Goal: Transaction & Acquisition: Obtain resource

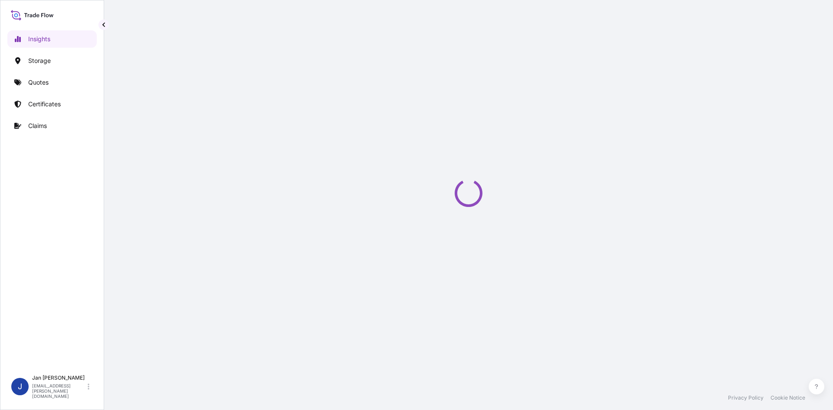
select select "2025"
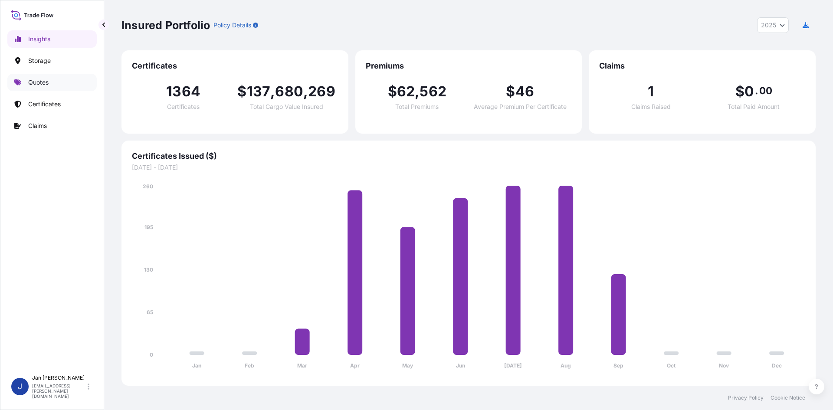
click at [58, 84] on link "Quotes" at bounding box center [51, 82] width 89 height 17
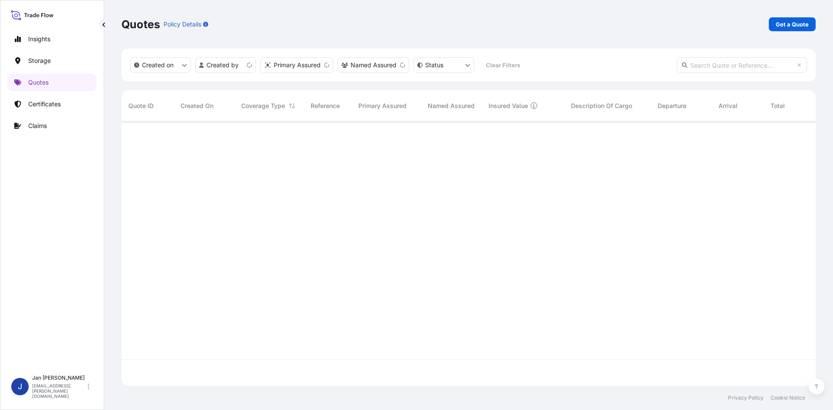
scroll to position [263, 688]
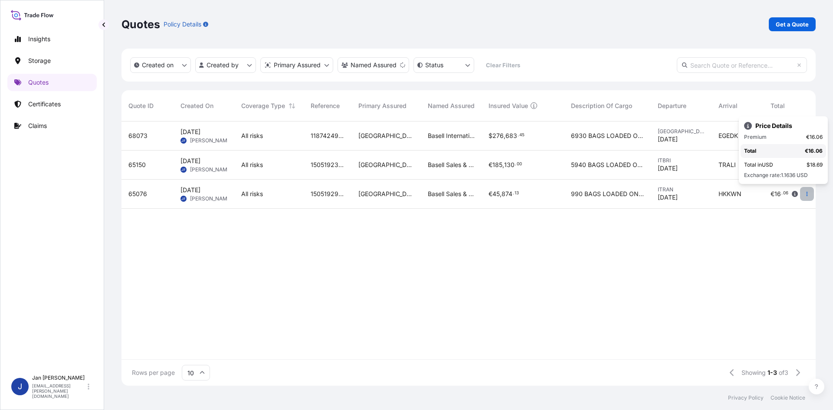
click at [811, 194] on button "button" at bounding box center [807, 194] width 14 height 14
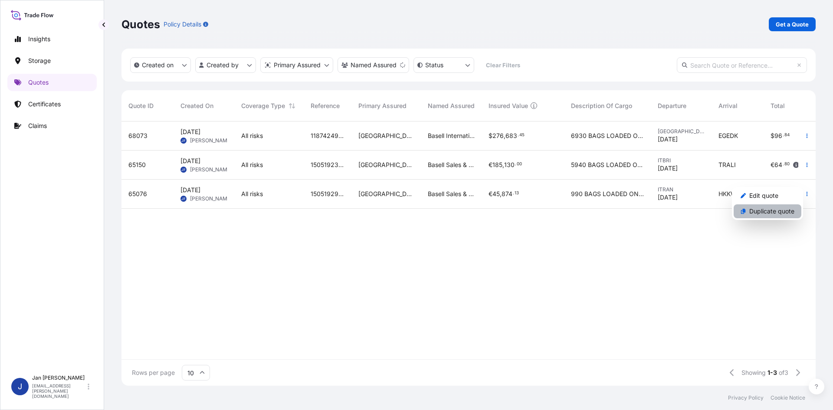
click at [790, 211] on p "Duplicate quote" at bounding box center [772, 211] width 45 height 9
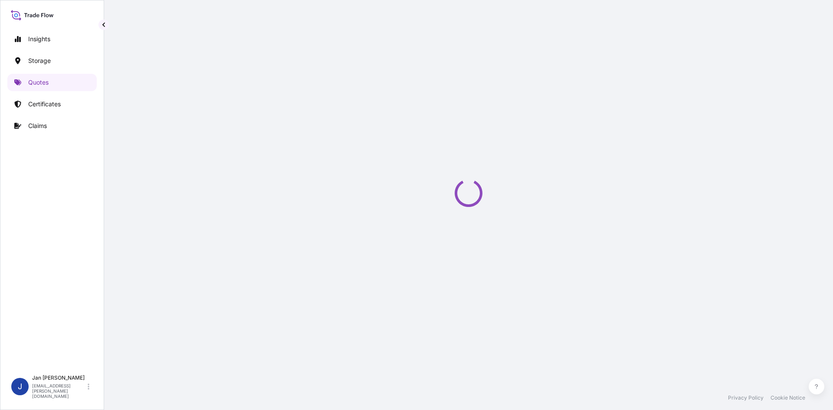
select select "Water"
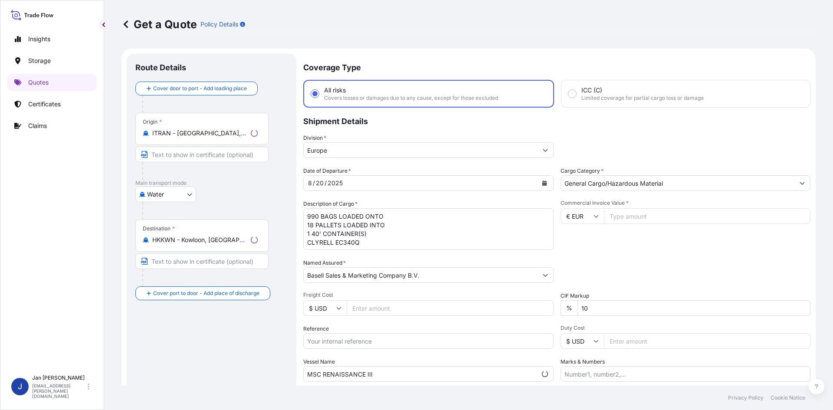
scroll to position [14, 0]
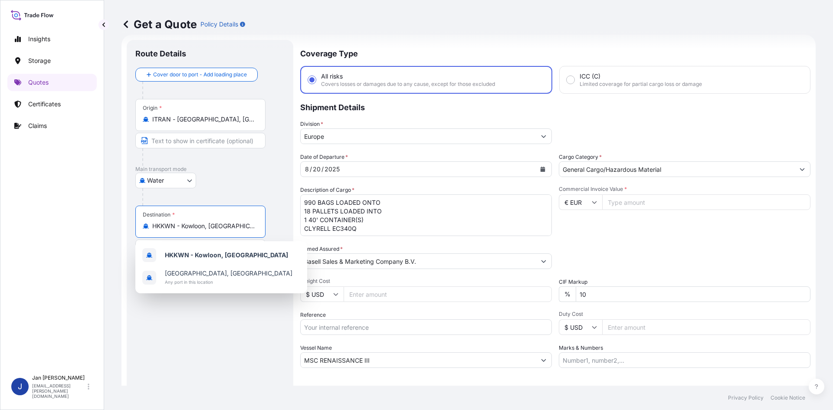
drag, startPoint x: 243, startPoint y: 225, endPoint x: 11, endPoint y: 223, distance: 231.8
click at [13, 224] on div "Insights Storage Quotes Certificates Claims J Jan Fiser jan.fiser@psabdp.com Ge…" at bounding box center [416, 205] width 833 height 410
paste input "GEBZE"
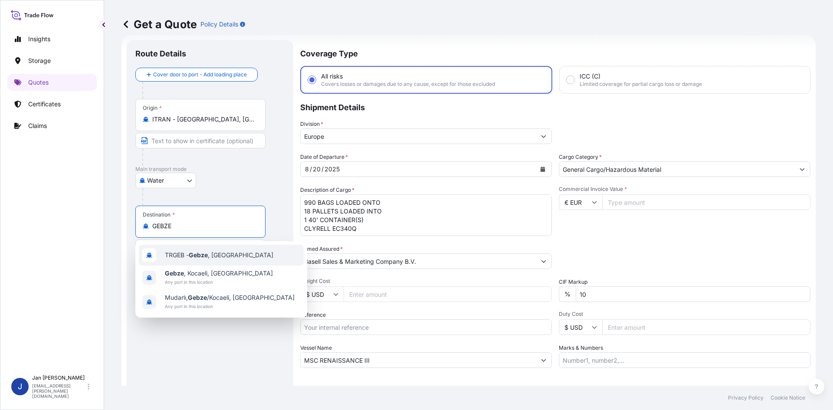
click at [250, 252] on div "TRGEB - Gebze , Turkey" at bounding box center [221, 255] width 165 height 21
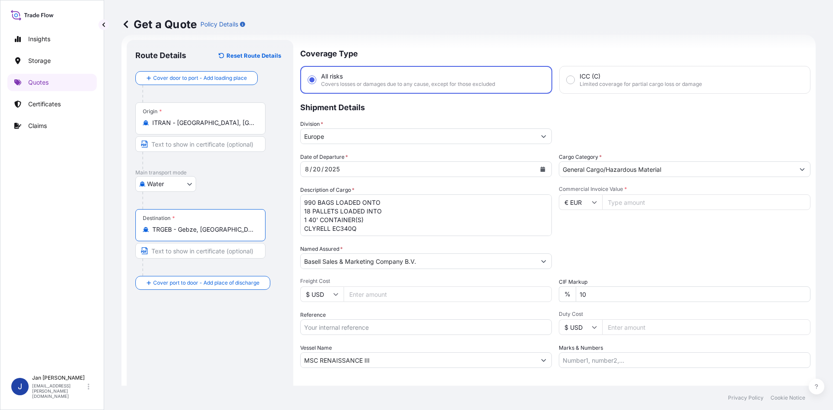
type input "TRGEB - Gebze, Turkey"
click at [364, 174] on div "8 / 20 / 2025" at bounding box center [418, 169] width 235 height 16
click at [541, 169] on icon "Calendar" at bounding box center [543, 169] width 5 height 5
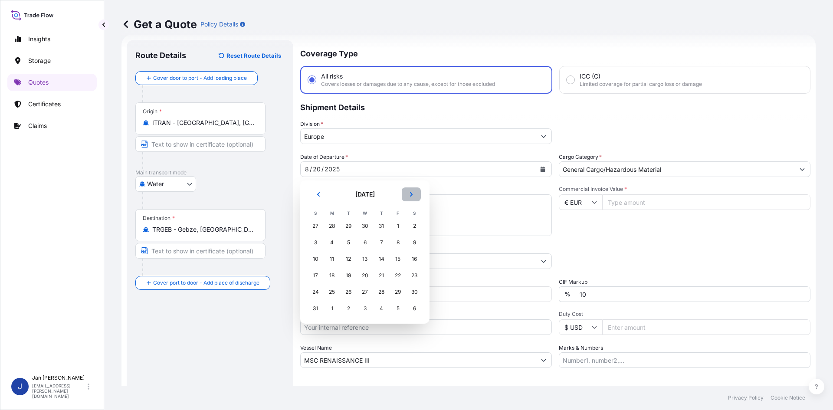
click at [411, 197] on icon "Next" at bounding box center [411, 194] width 3 height 4
click at [381, 262] on div "18" at bounding box center [382, 259] width 16 height 16
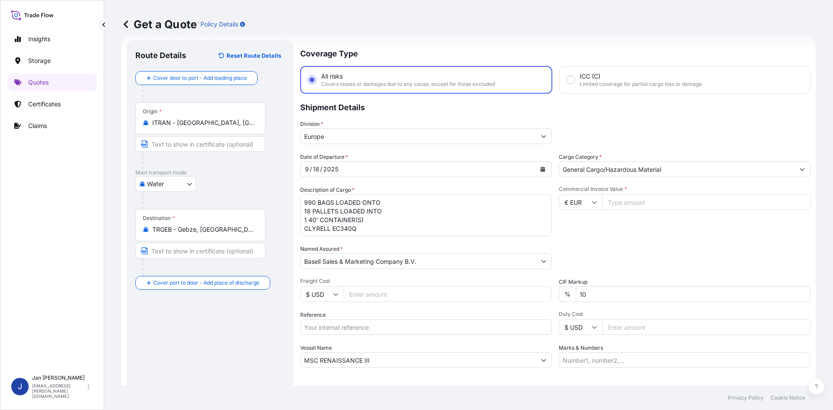
click at [376, 327] on input "Reference" at bounding box center [426, 327] width 252 height 16
paste input "1505194058"
type input "1505194058"
drag, startPoint x: 381, startPoint y: 359, endPoint x: 111, endPoint y: 356, distance: 270.4
click at [122, 356] on form "Route Details Reset Route Details Cover door to port - Add loading place Place …" at bounding box center [469, 236] width 694 height 403
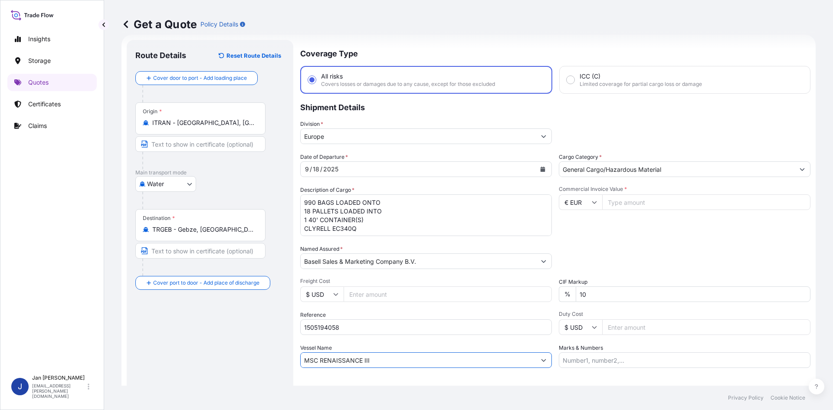
paste input "ED SAMSUN"
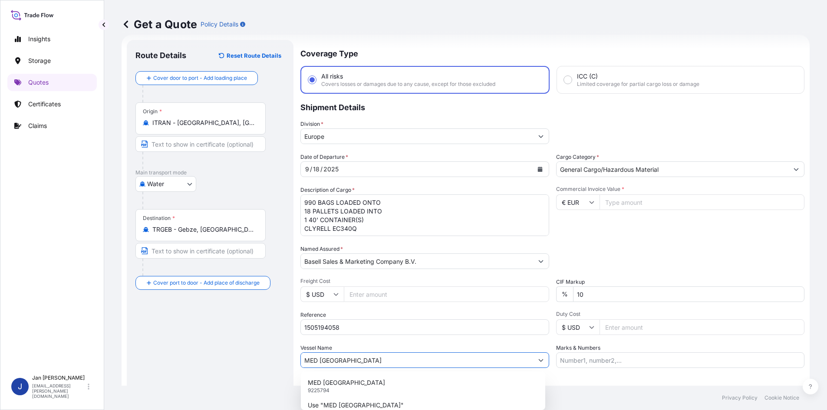
type input "MED SAMSUN"
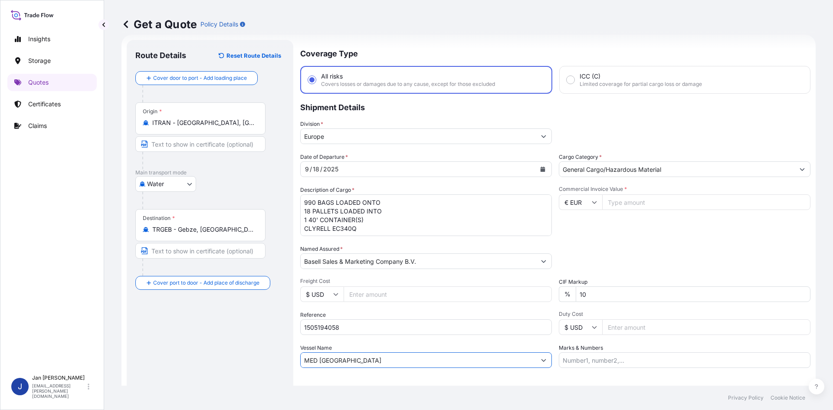
click at [671, 205] on input "Commercial Invoice Value *" at bounding box center [706, 202] width 208 height 16
type input "32298.75"
click at [615, 275] on div "Date of Departure * 9 / 18 / 2025 Cargo Category * General Cargo/Hazardous Mate…" at bounding box center [555, 260] width 510 height 215
drag, startPoint x: 304, startPoint y: 202, endPoint x: 384, endPoint y: 270, distance: 105.0
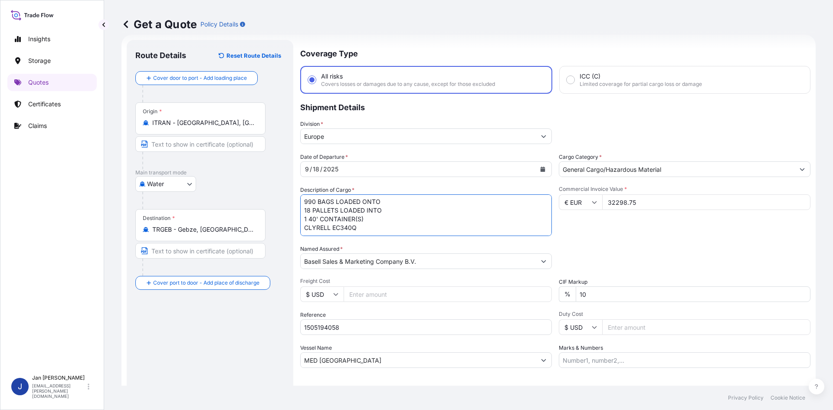
click at [384, 270] on div "Date of Departure * 9 / 18 / 2025 Cargo Category * General Cargo/Hazardous Mate…" at bounding box center [555, 260] width 510 height 215
paste textarea "BAGS LOADED ONTO 18 PALLETS LOADED INTO 1 40' CONTAINER(S) CLYRELL RC213M"
click at [305, 201] on textarea "990 BAGS LOADED ONTO 18 PALLETS LOADED INTO 1 40' CONTAINER(S) CLYRELL EC340Q" at bounding box center [426, 215] width 252 height 42
paste textarea "990"
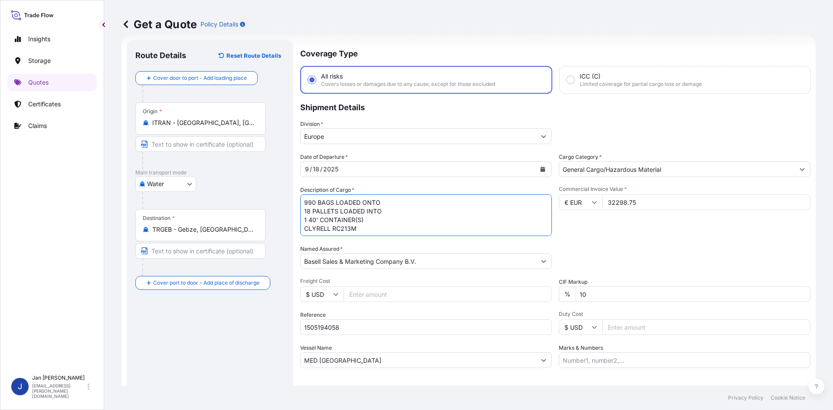
type textarea "990 BAGS LOADED ONTO 18 PALLETS LOADED INTO 1 40' CONTAINER(S) CLYRELL RC213M"
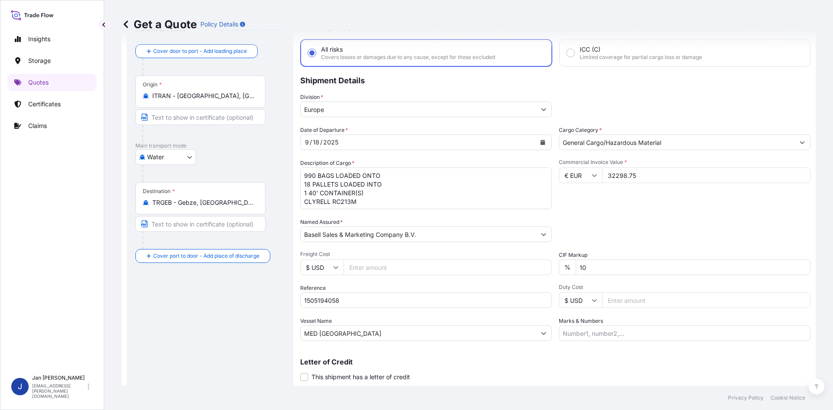
scroll to position [66, 0]
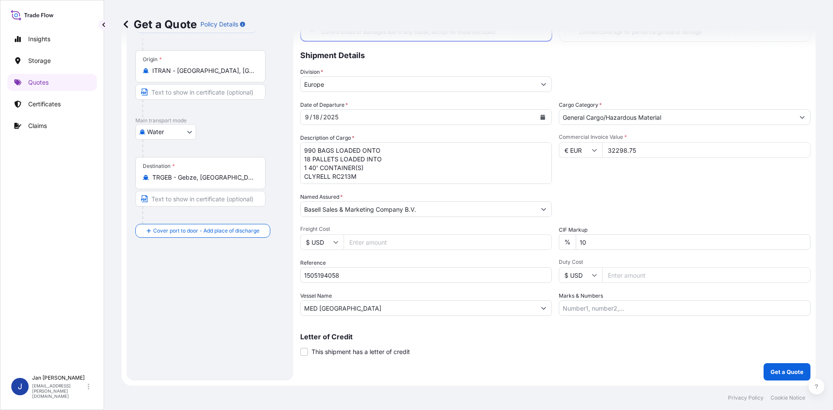
click at [619, 308] on input "Marks & Numbers" at bounding box center [685, 308] width 252 height 16
paste input "DERYA BURO / TURKEY CUSTOMER'S VAT(TAX) NO: 2930456240"
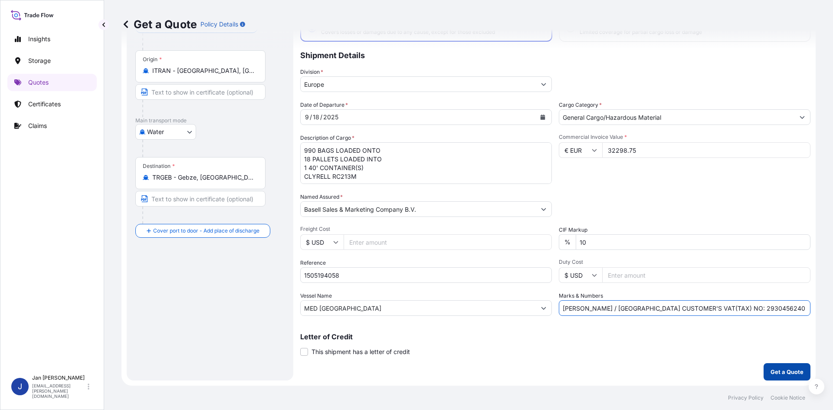
type input "DERYA BURO / TURKEY CUSTOMER'S VAT(TAX) NO: 2930456240"
click at [777, 370] on p "Get a Quote" at bounding box center [787, 372] width 33 height 9
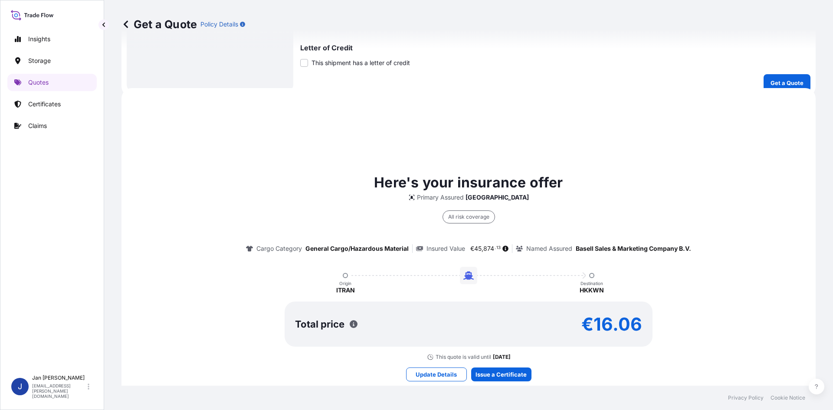
scroll to position [400, 0]
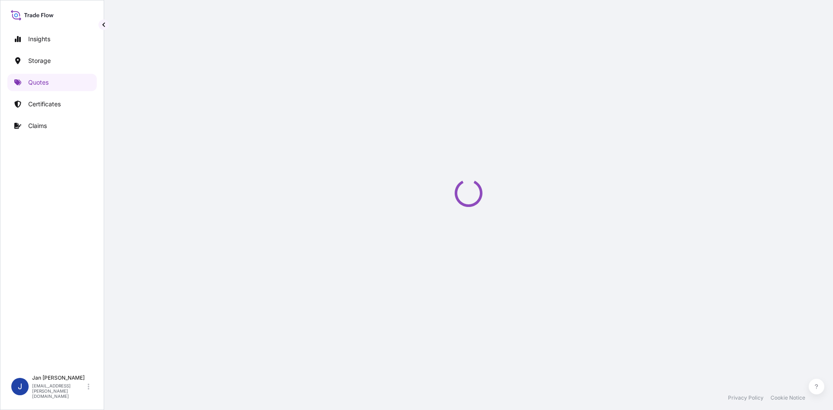
select select "Water"
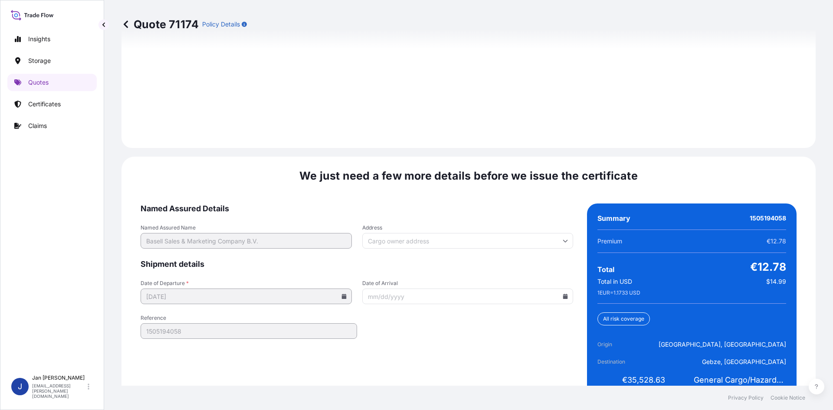
scroll to position [1245, 0]
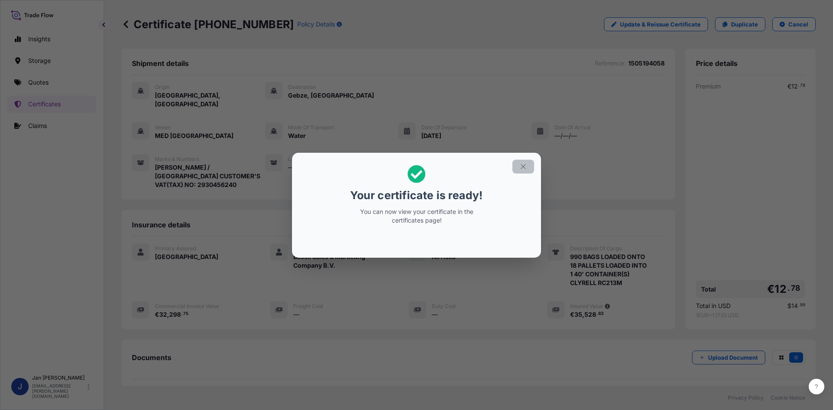
click at [523, 168] on icon "button" at bounding box center [524, 167] width 8 height 8
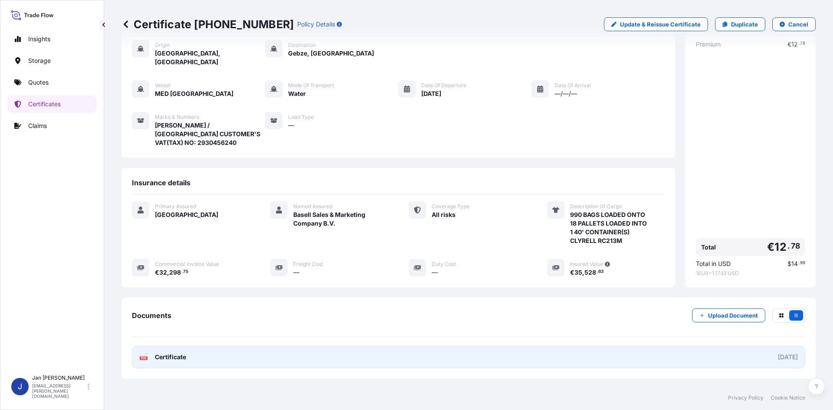
scroll to position [81, 0]
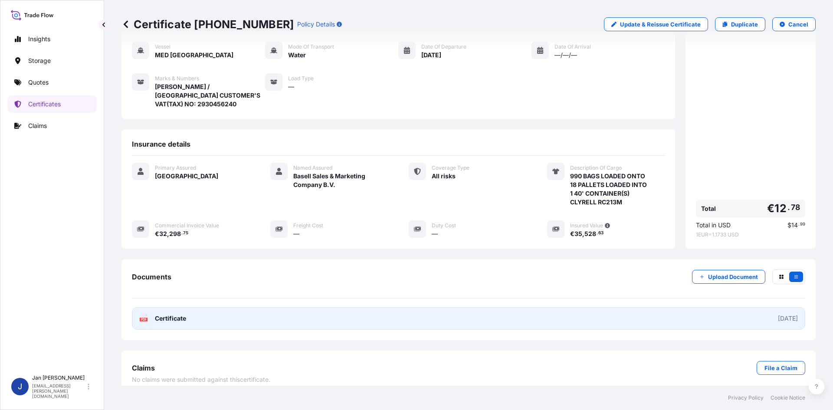
click at [352, 311] on link "PDF Certificate 2025-09-22" at bounding box center [469, 318] width 674 height 23
